Goal: Check status: Check status

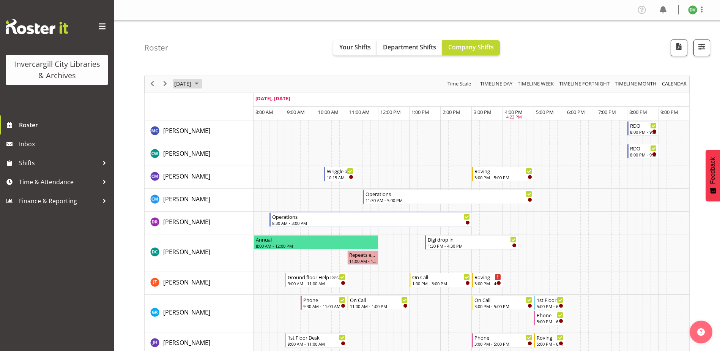
click at [201, 84] on span "September 2025" at bounding box center [196, 83] width 9 height 9
click at [206, 166] on span "23" at bounding box center [206, 167] width 11 height 11
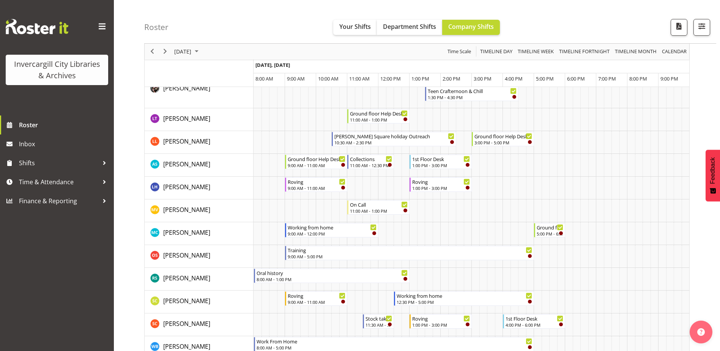
scroll to position [341, 0]
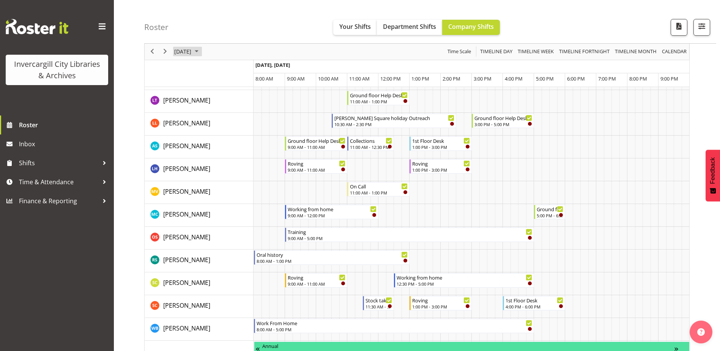
click at [201, 52] on span "September 2025" at bounding box center [196, 51] width 9 height 9
click at [216, 135] on span "24" at bounding box center [218, 135] width 11 height 11
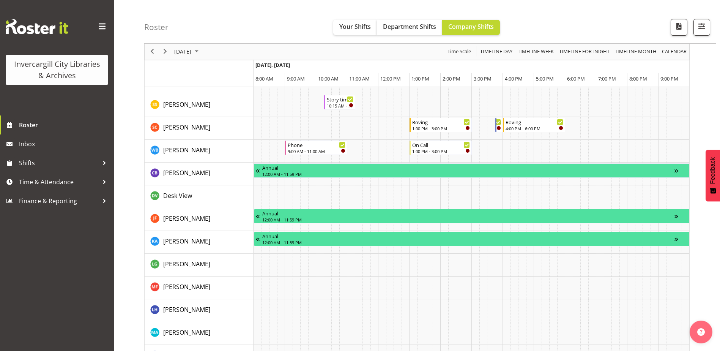
scroll to position [493, 0]
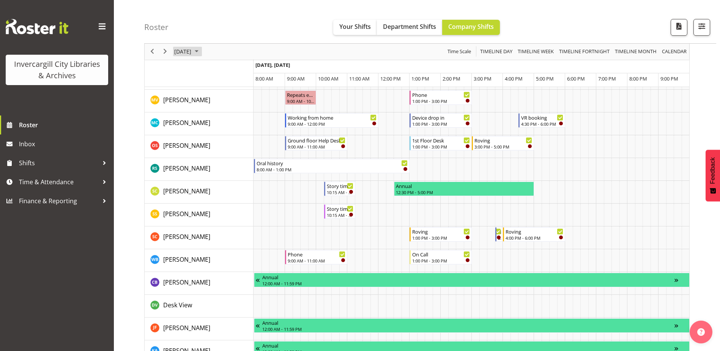
click at [201, 51] on span "September 2025" at bounding box center [196, 51] width 9 height 9
click at [234, 135] on span "25" at bounding box center [230, 135] width 11 height 11
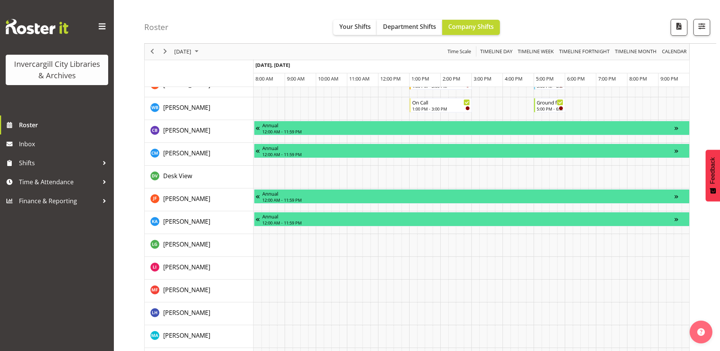
scroll to position [455, 0]
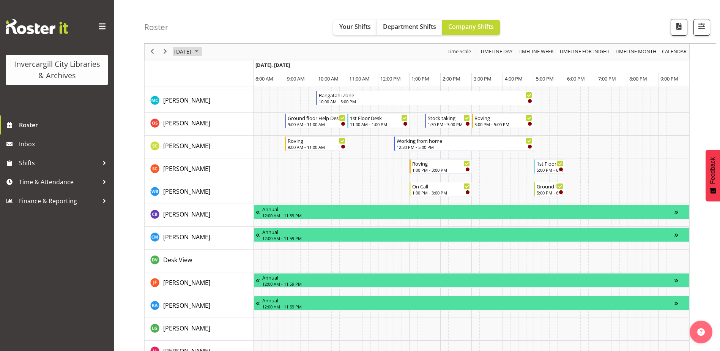
click at [201, 51] on span "September 2025" at bounding box center [196, 51] width 9 height 9
click at [244, 136] on span "26" at bounding box center [242, 135] width 11 height 11
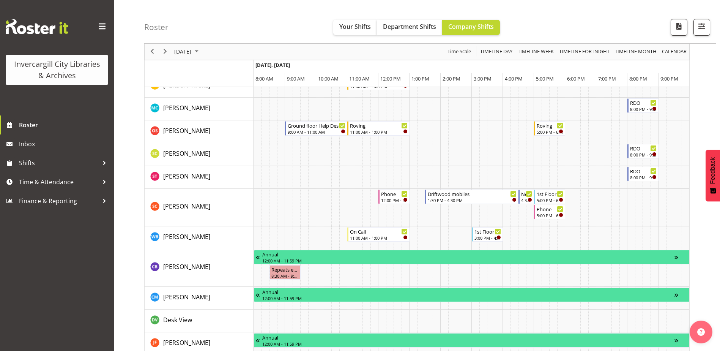
scroll to position [387, 0]
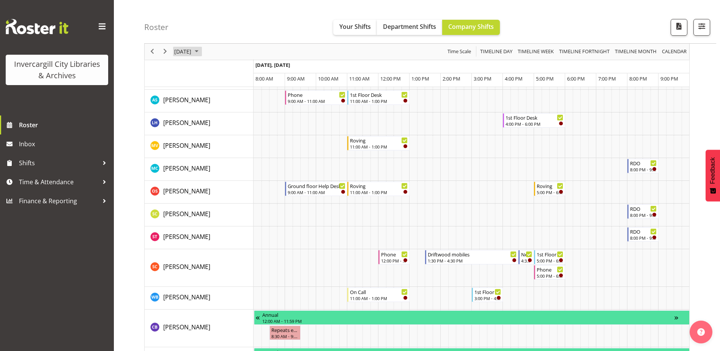
click at [201, 52] on span "September 2025" at bounding box center [196, 51] width 9 height 9
click at [255, 136] on span "27" at bounding box center [254, 135] width 11 height 11
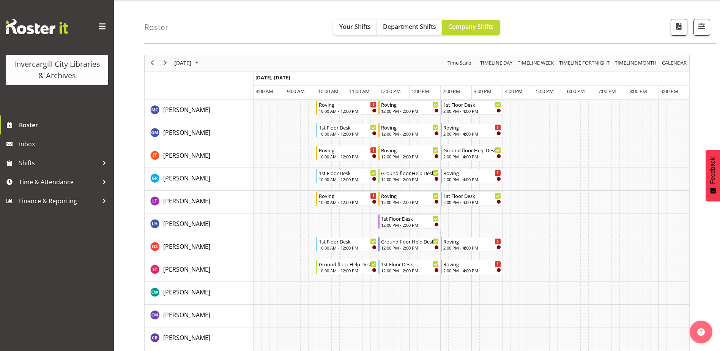
scroll to position [8, 0]
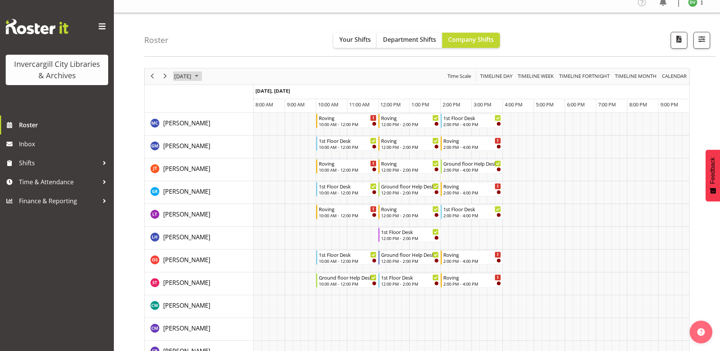
click at [201, 77] on span "September 2025" at bounding box center [196, 75] width 9 height 9
click at [195, 161] on span "22" at bounding box center [194, 159] width 11 height 11
